Goal: Navigation & Orientation: Find specific page/section

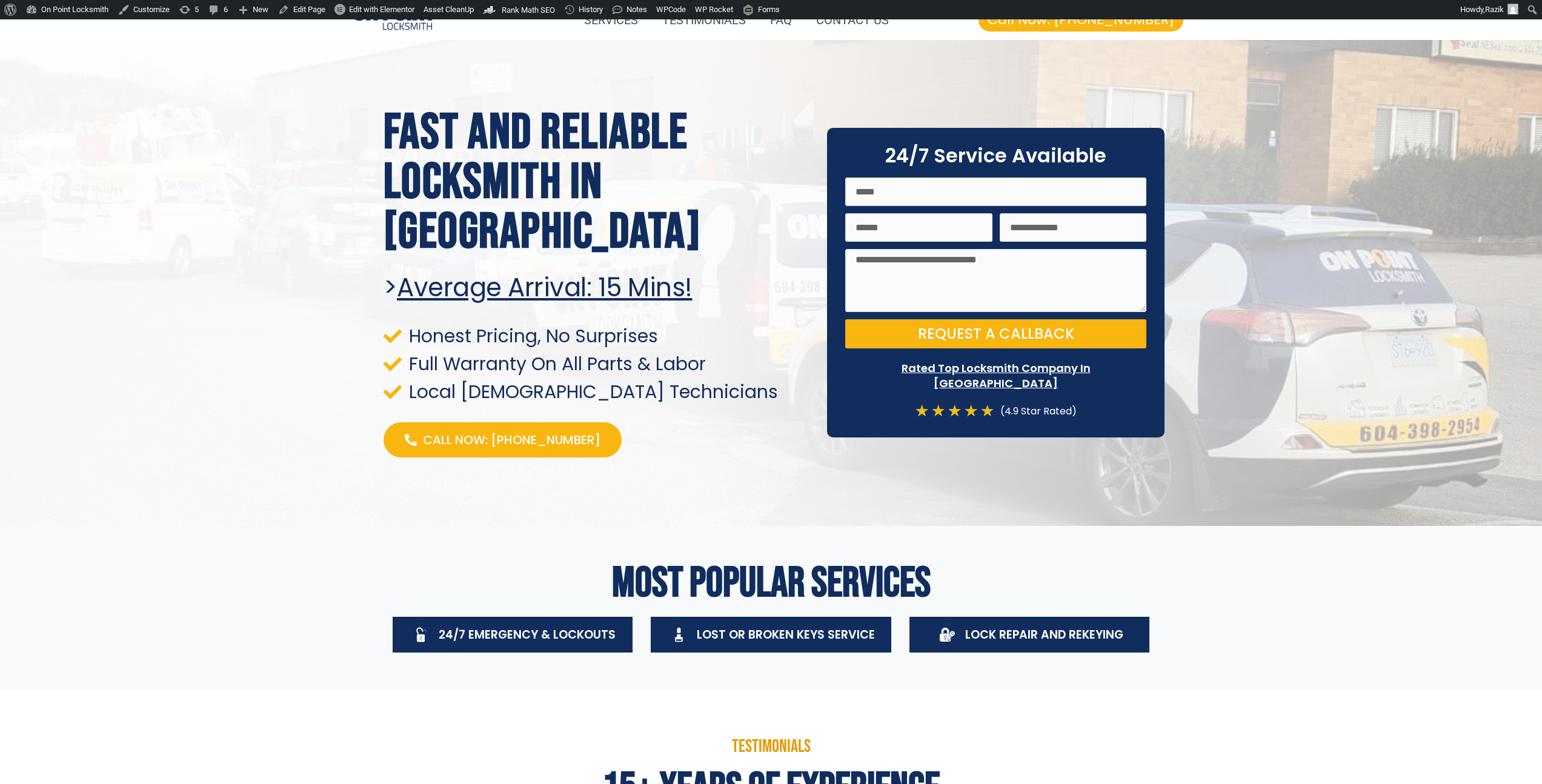
scroll to position [20, 0]
click at [367, 10] on span "Edit with Elementor" at bounding box center [381, 10] width 65 height 9
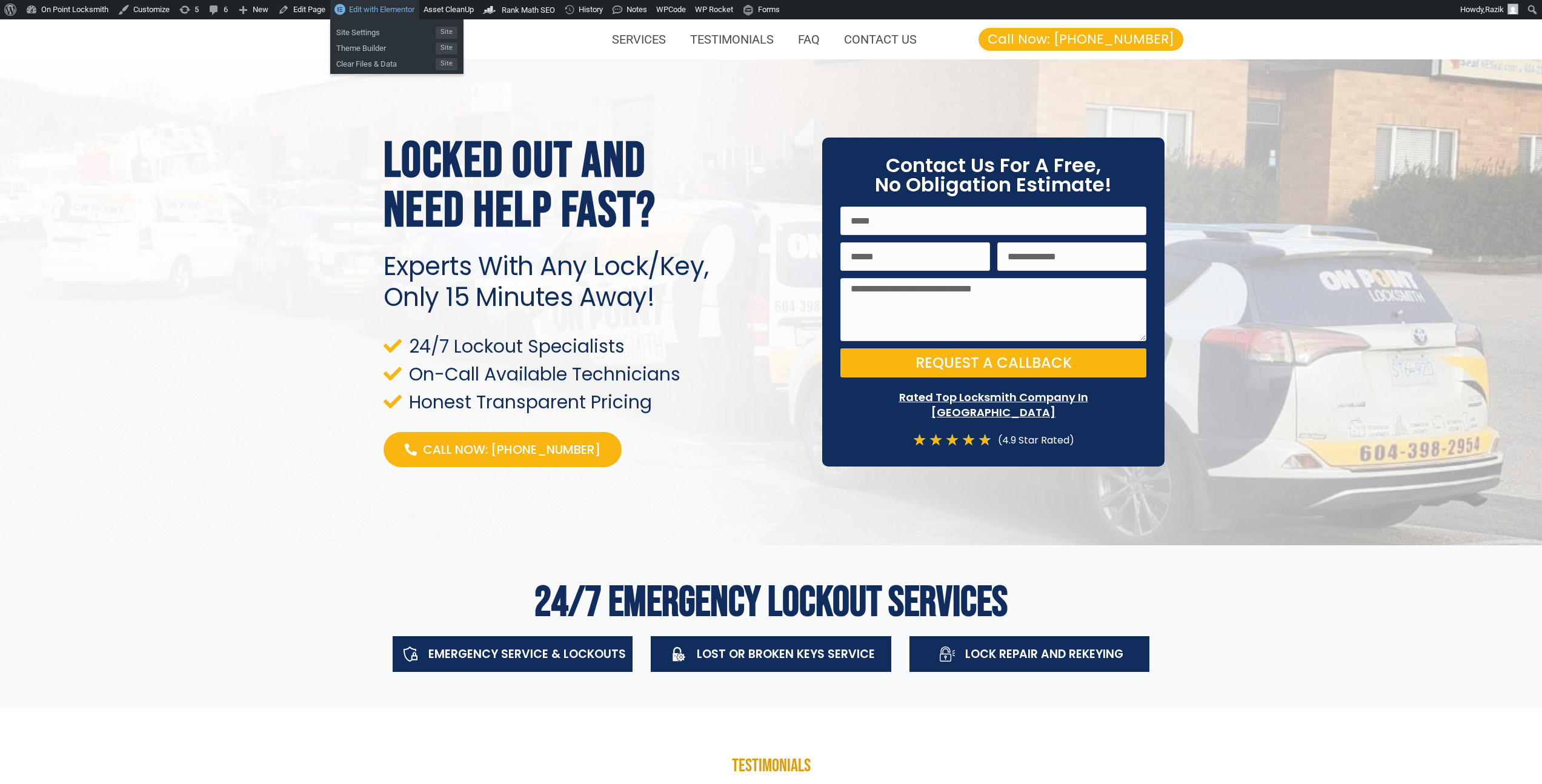
click at [381, 6] on span "Edit with Elementor" at bounding box center [381, 10] width 65 height 9
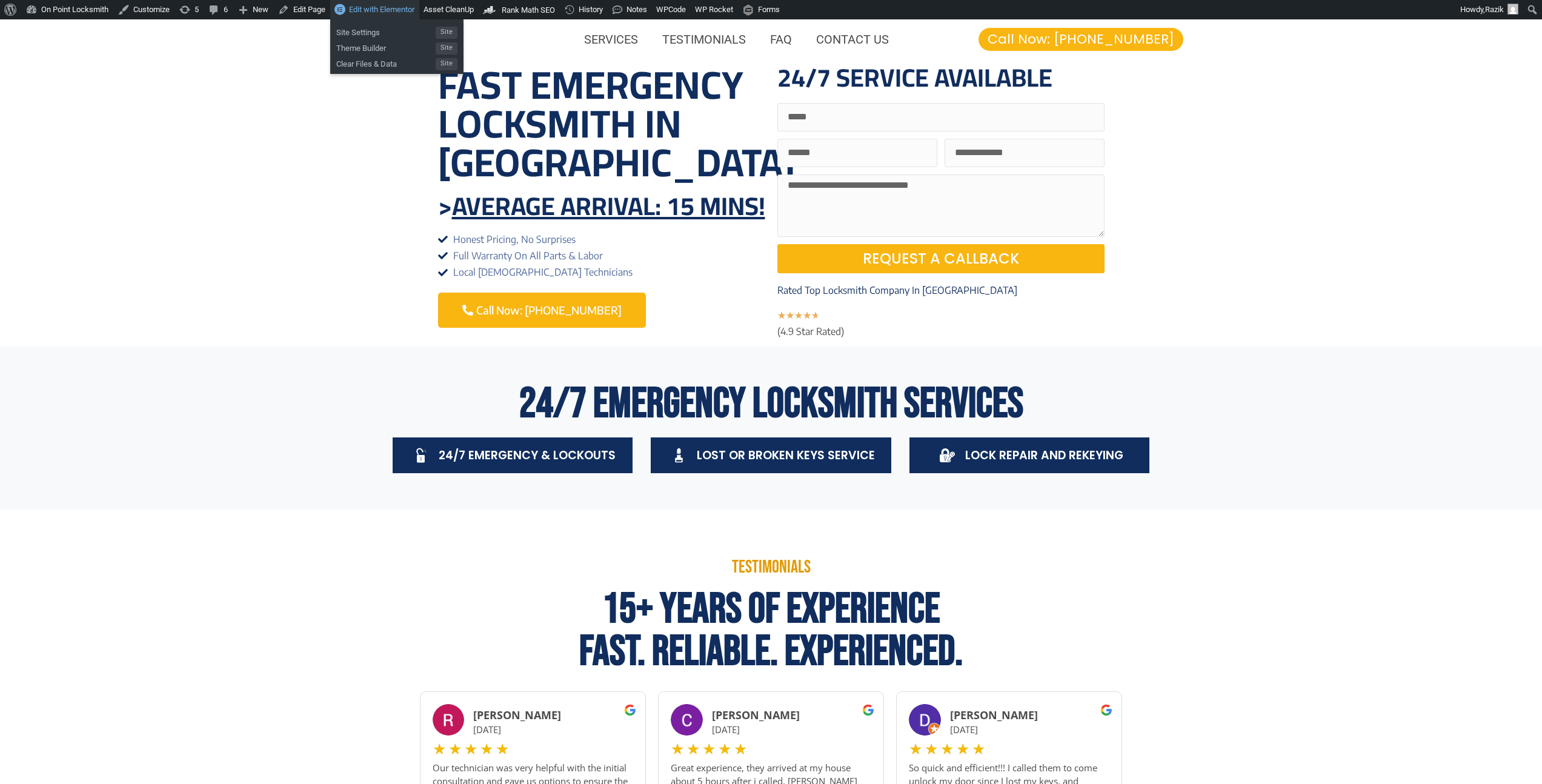
click at [414, 11] on span "Edit with Elementor" at bounding box center [381, 10] width 65 height 9
